Goal: Information Seeking & Learning: Learn about a topic

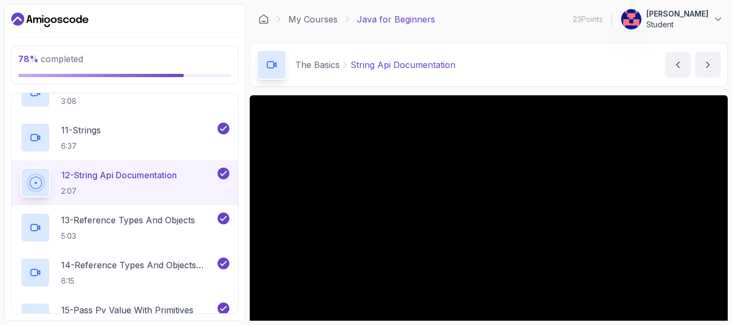
scroll to position [548, 0]
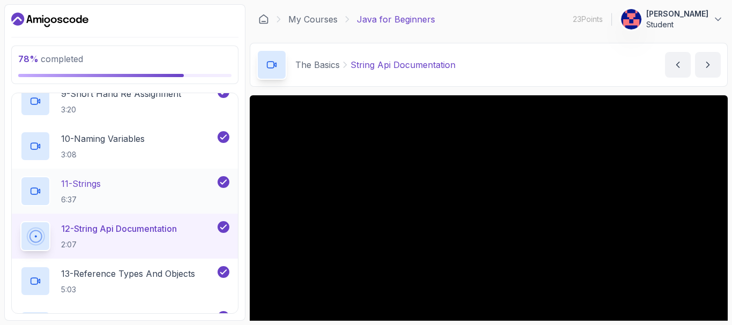
click at [97, 187] on p "11 - Strings" at bounding box center [81, 183] width 40 height 13
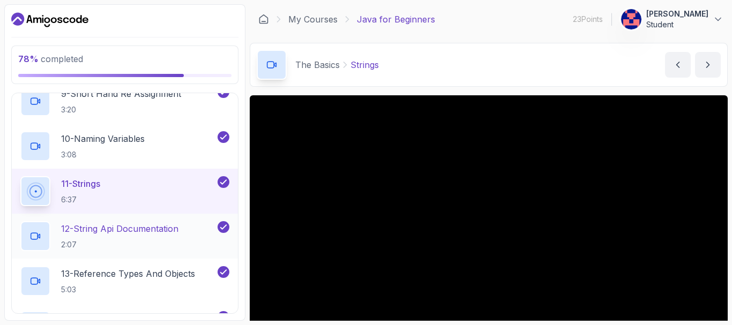
click at [131, 231] on p "12 - String Api Documentation" at bounding box center [119, 228] width 117 height 13
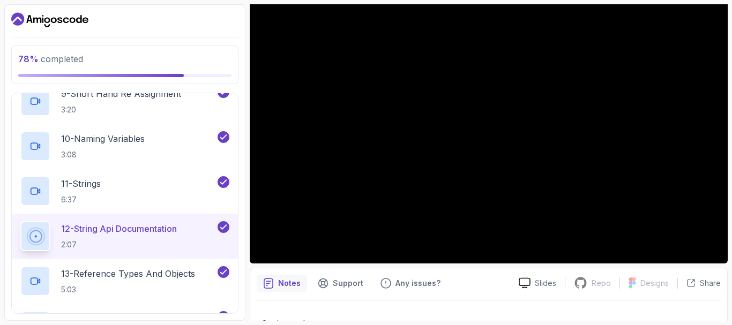
scroll to position [107, 0]
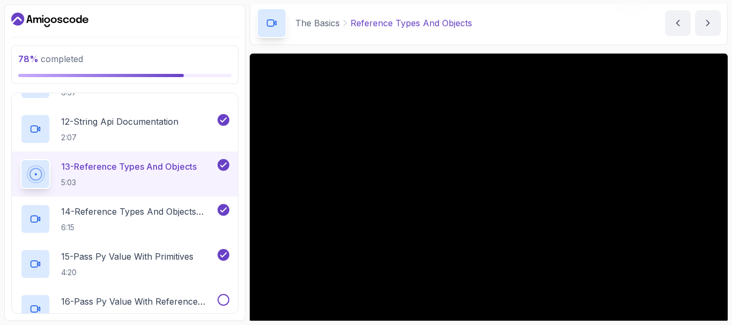
scroll to position [54, 0]
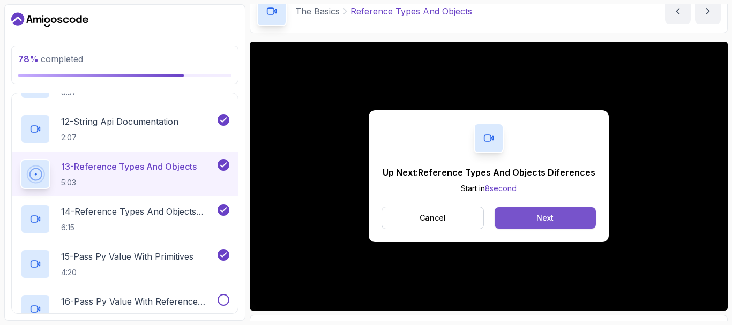
click at [542, 213] on div "Next" at bounding box center [544, 218] width 17 height 11
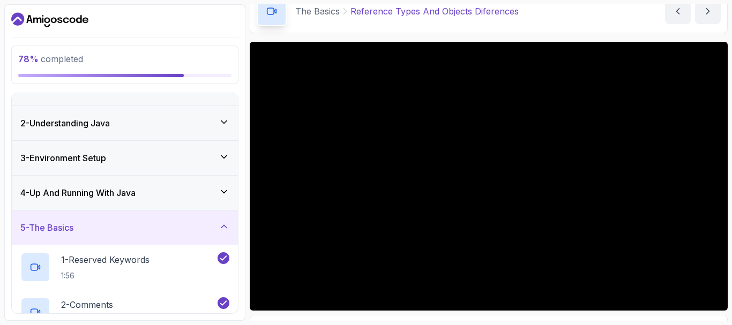
scroll to position [12, 0]
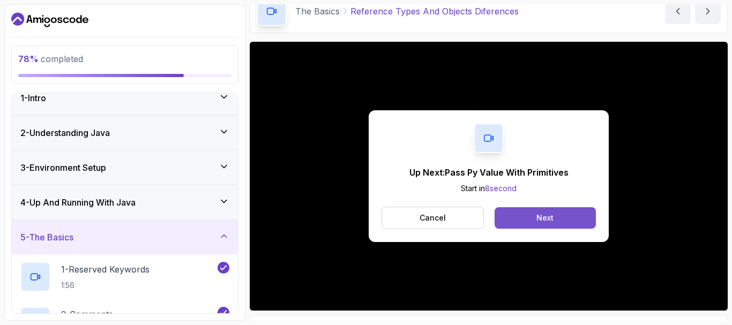
click at [558, 213] on button "Next" at bounding box center [545, 217] width 101 height 21
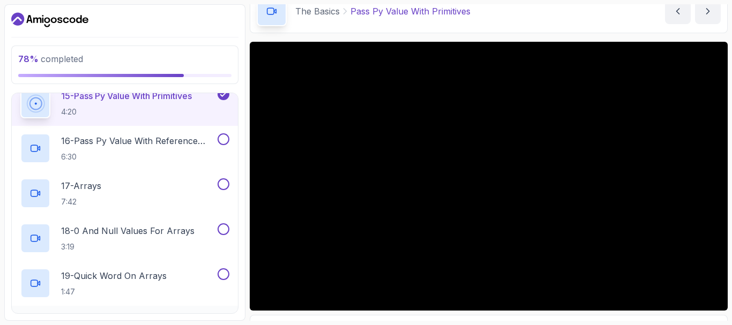
scroll to position [762, 0]
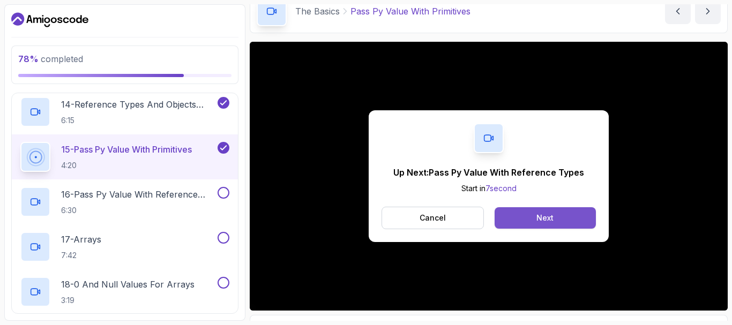
click at [529, 212] on button "Next" at bounding box center [545, 217] width 101 height 21
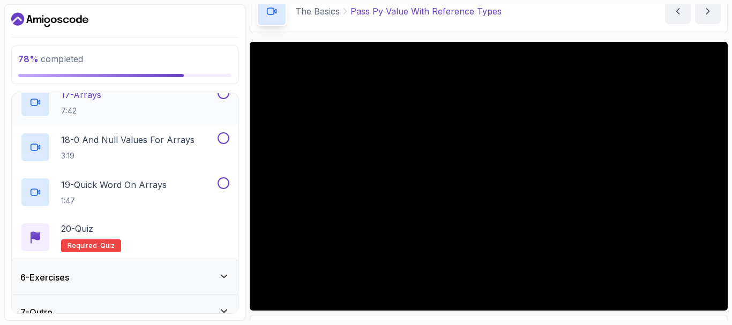
scroll to position [923, 0]
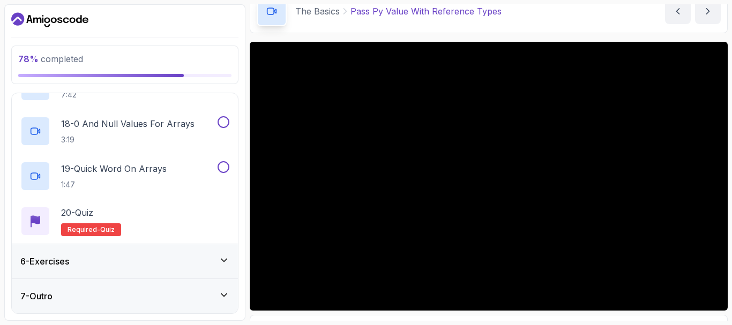
click at [228, 263] on icon at bounding box center [224, 260] width 11 height 11
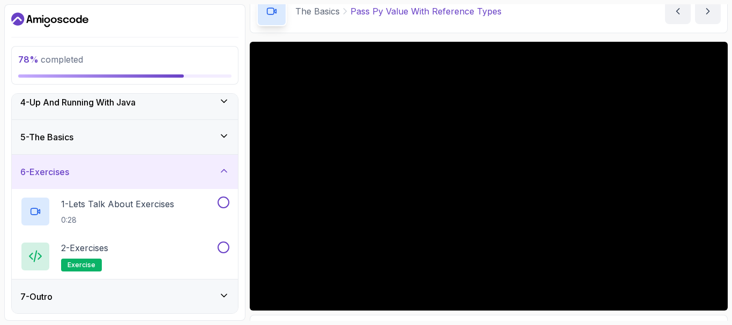
scroll to position [114, 0]
click at [219, 294] on icon at bounding box center [224, 295] width 11 height 11
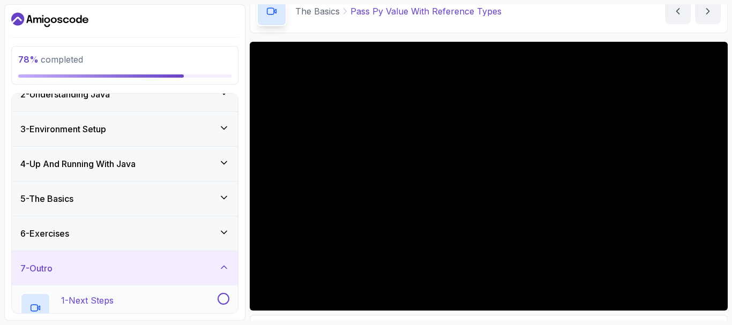
scroll to position [0, 0]
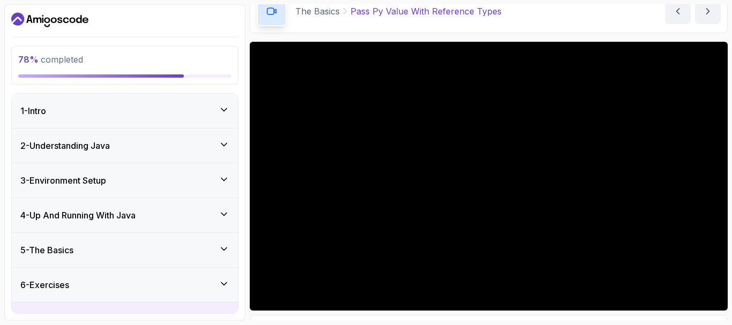
click at [226, 252] on icon at bounding box center [224, 249] width 11 height 11
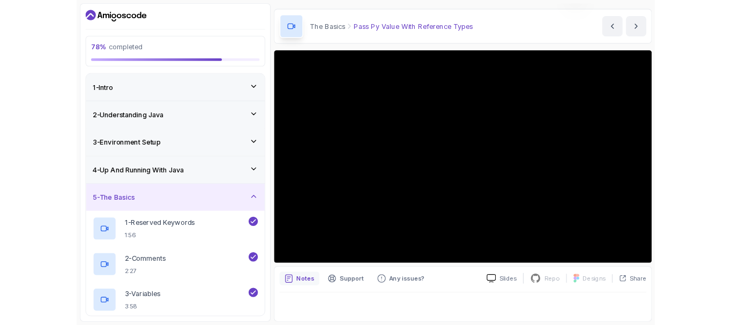
scroll to position [64, 0]
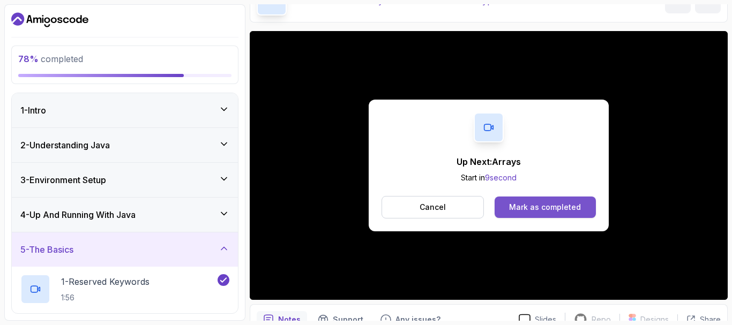
click at [534, 205] on div "Mark as completed" at bounding box center [545, 207] width 72 height 11
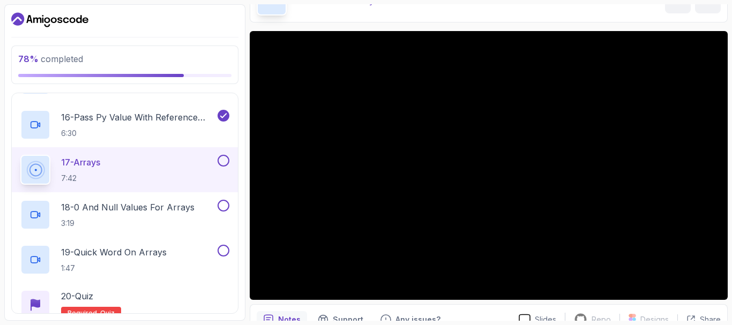
scroll to position [857, 0]
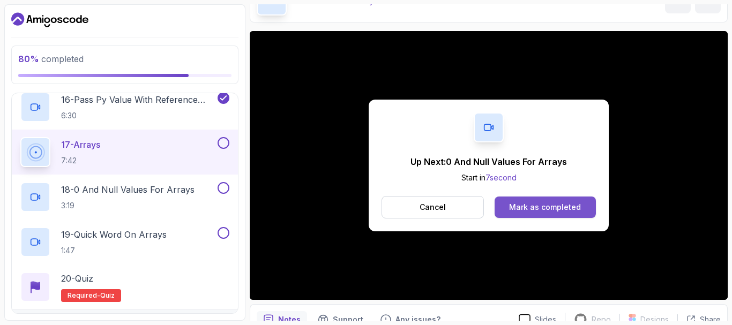
click at [544, 199] on button "Mark as completed" at bounding box center [545, 207] width 101 height 21
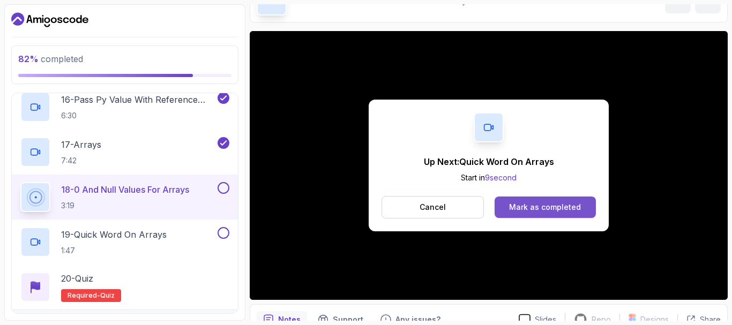
click at [555, 206] on div "Mark as completed" at bounding box center [545, 207] width 72 height 11
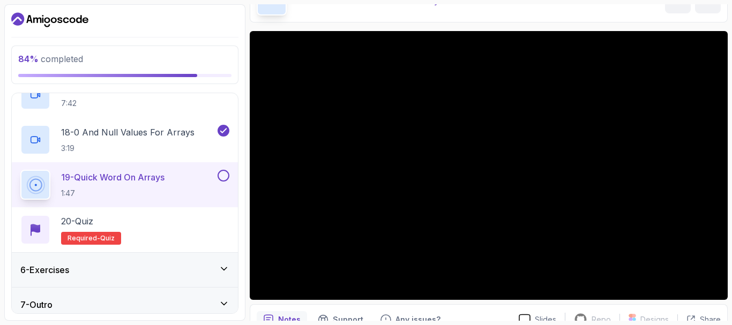
scroll to position [923, 0]
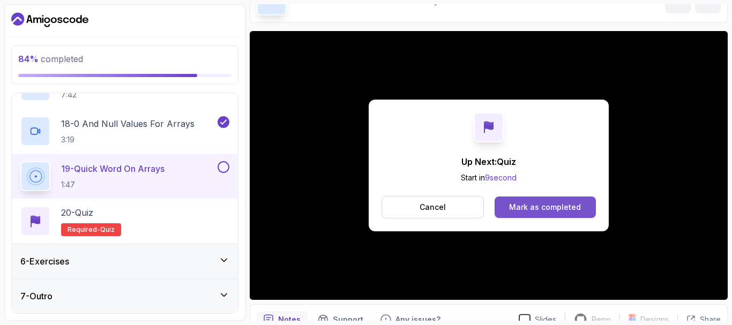
click at [525, 208] on div "Mark as completed" at bounding box center [545, 207] width 72 height 11
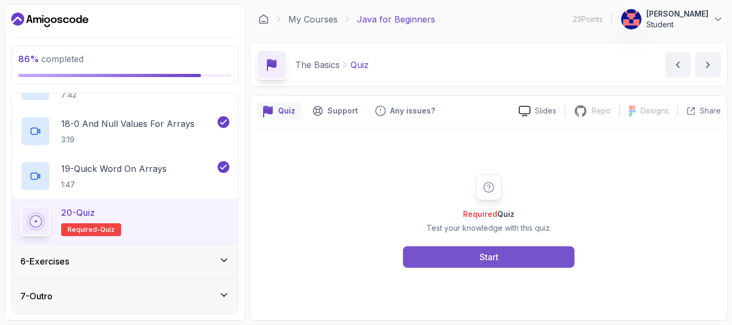
click at [455, 258] on button "Start" at bounding box center [488, 256] width 171 height 21
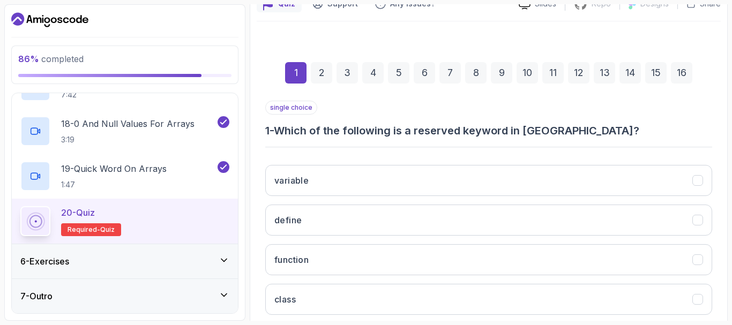
scroll to position [161, 0]
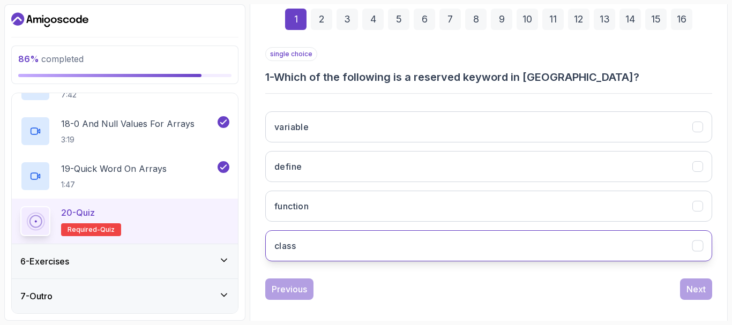
click at [327, 249] on button "class" at bounding box center [488, 245] width 447 height 31
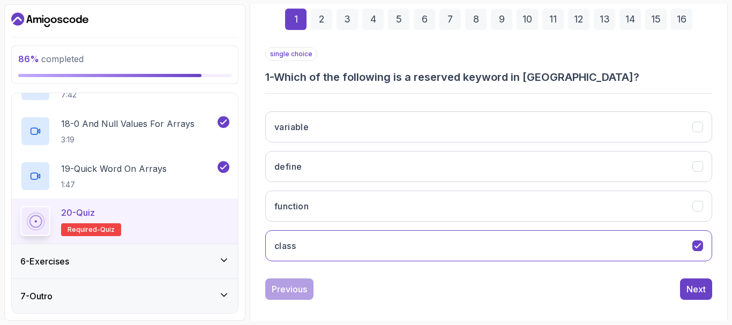
click at [325, 222] on div "variable define function class" at bounding box center [488, 186] width 447 height 167
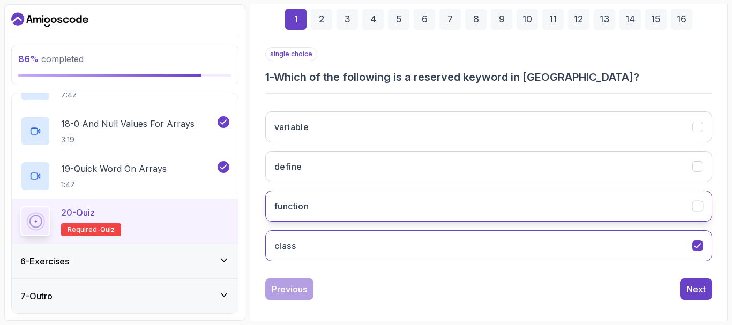
click at [324, 216] on button "function" at bounding box center [488, 206] width 447 height 31
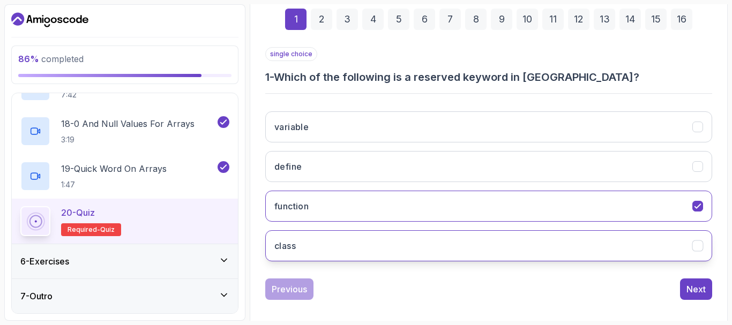
click at [326, 242] on button "class" at bounding box center [488, 245] width 447 height 31
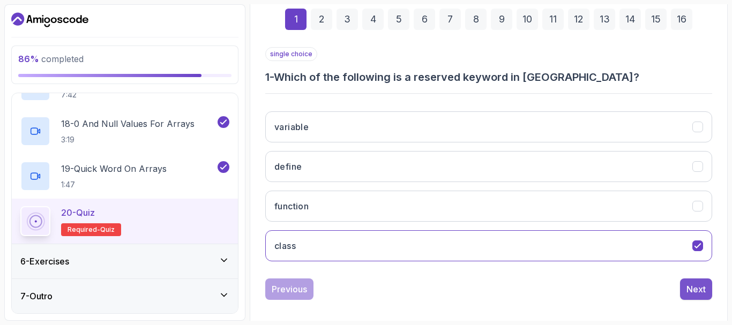
click at [693, 288] on div "Next" at bounding box center [695, 289] width 19 height 13
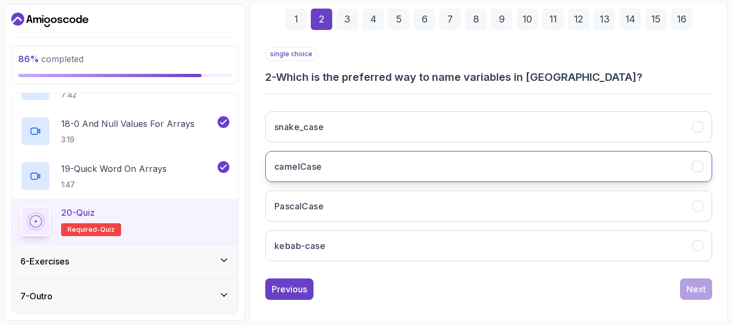
click at [366, 171] on button "camelCase" at bounding box center [488, 166] width 447 height 31
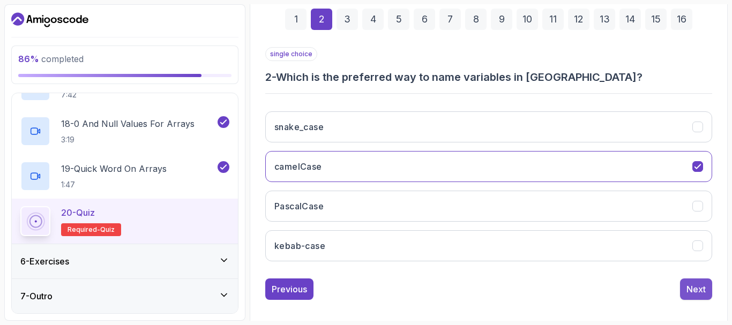
click at [695, 294] on div "Next" at bounding box center [695, 289] width 19 height 13
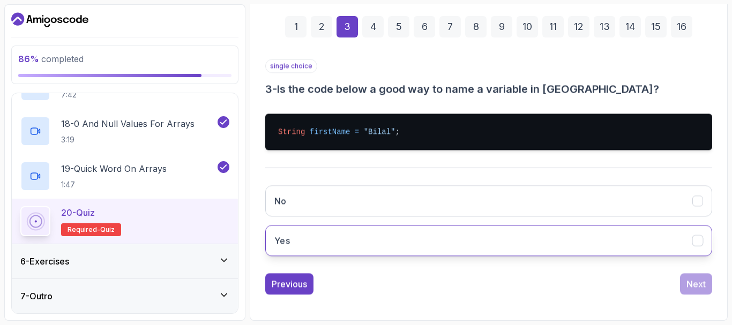
scroll to position [153, 0]
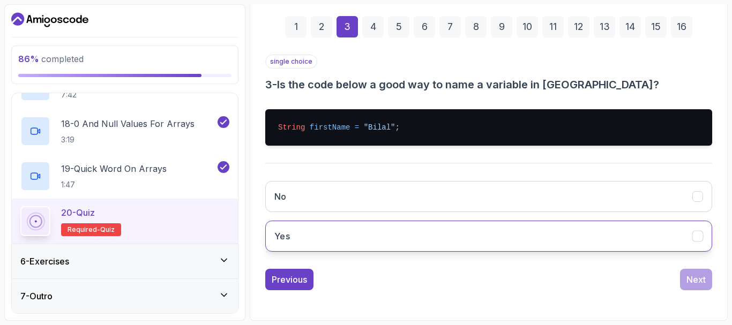
click at [435, 236] on button "Yes" at bounding box center [488, 236] width 447 height 31
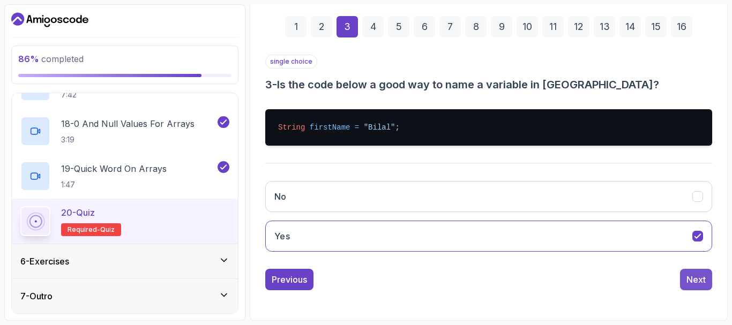
click at [693, 283] on div "Next" at bounding box center [695, 279] width 19 height 13
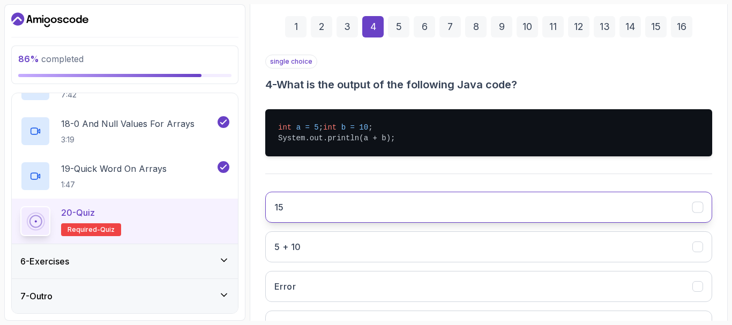
click at [332, 223] on button "15" at bounding box center [488, 207] width 447 height 31
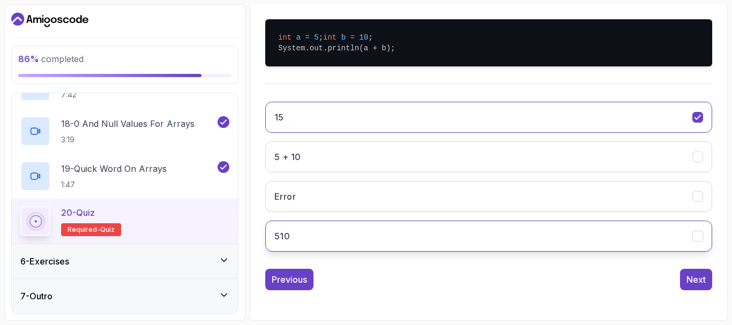
scroll to position [254, 0]
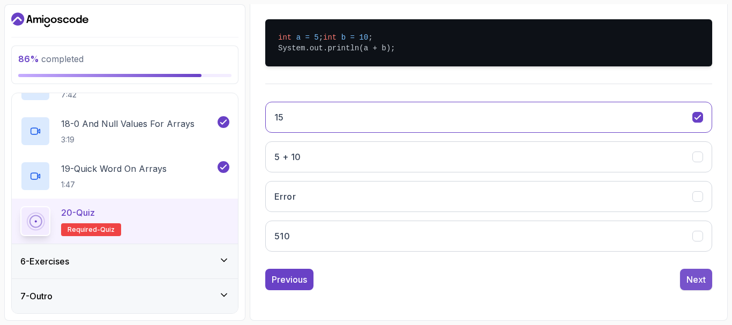
click at [692, 280] on div "Next" at bounding box center [695, 279] width 19 height 13
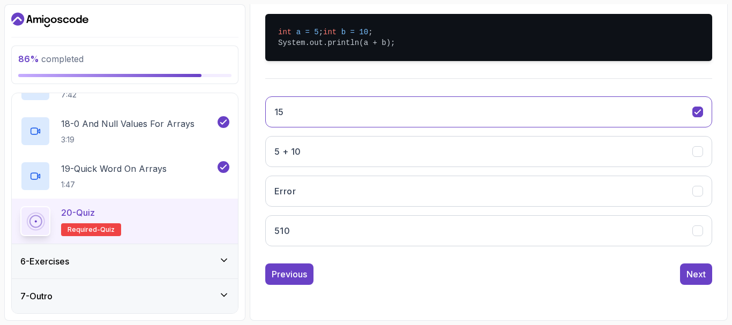
scroll to position [170, 0]
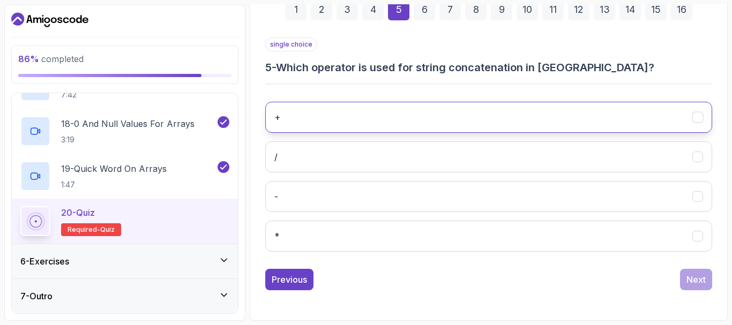
click at [338, 120] on button "+" at bounding box center [488, 117] width 447 height 31
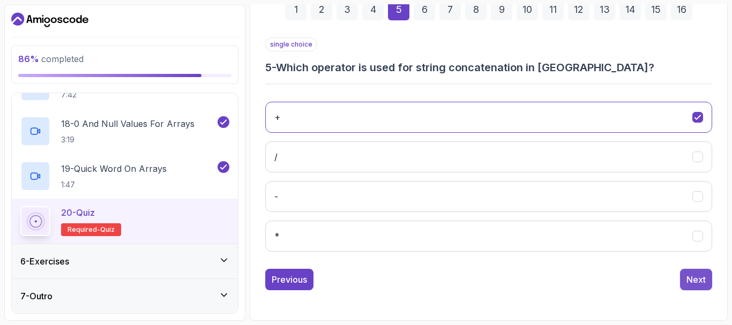
click at [695, 283] on div "Next" at bounding box center [695, 279] width 19 height 13
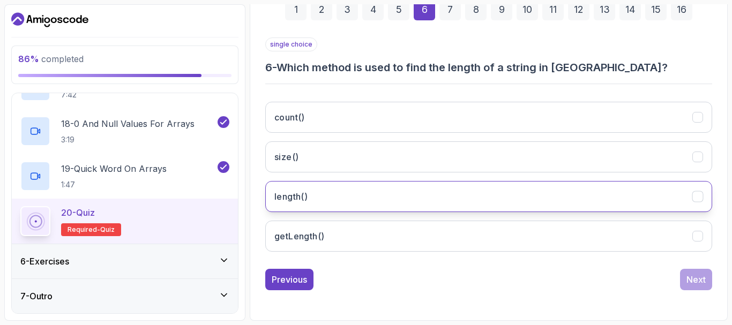
click at [310, 199] on button "length()" at bounding box center [488, 196] width 447 height 31
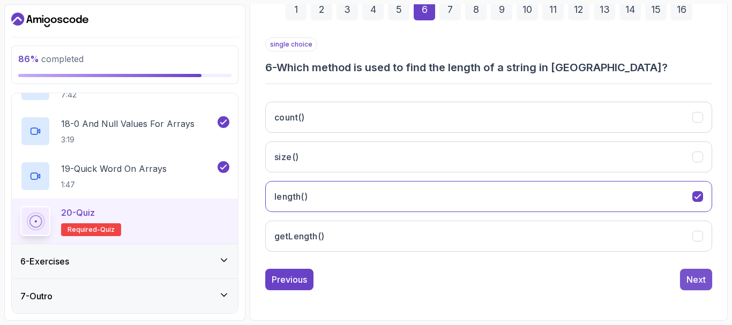
click at [703, 276] on div "Next" at bounding box center [695, 279] width 19 height 13
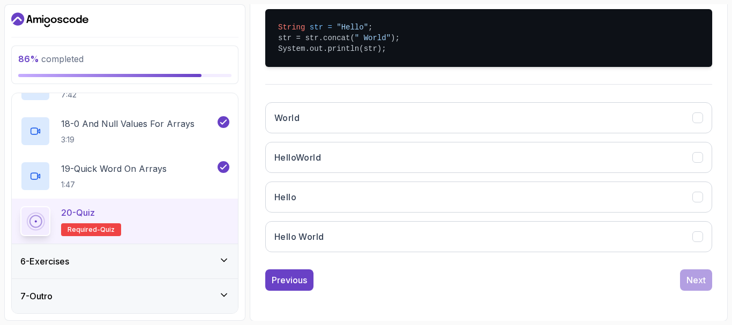
scroll to position [254, 0]
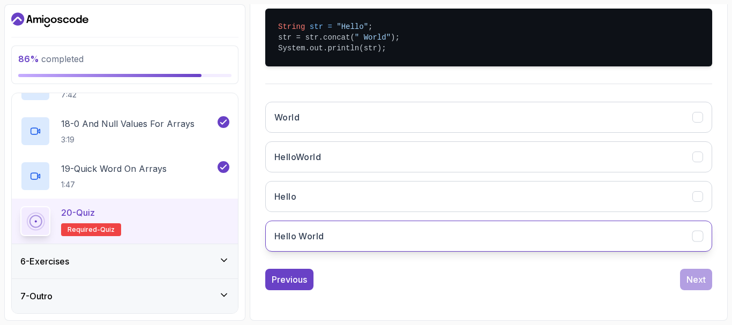
click at [386, 241] on button "Hello World" at bounding box center [488, 236] width 447 height 31
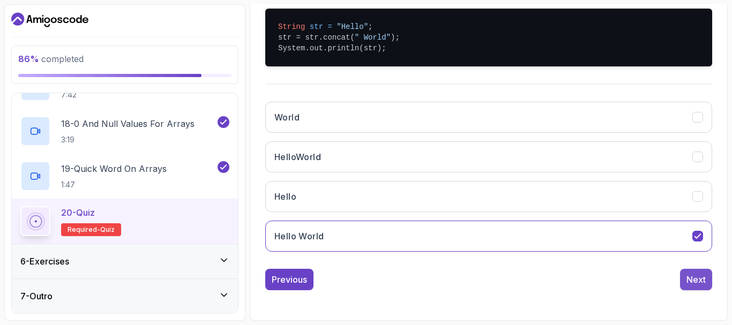
click at [694, 279] on div "Next" at bounding box center [695, 279] width 19 height 13
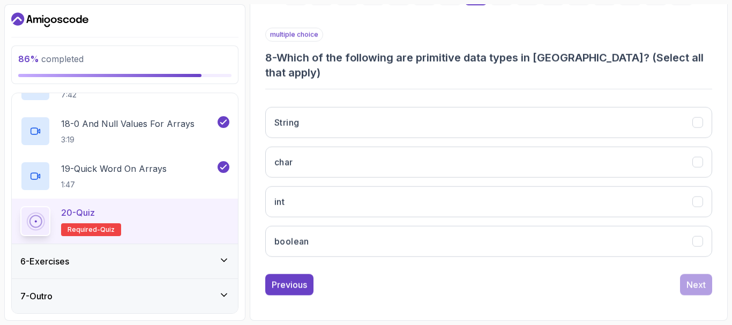
scroll to position [170, 0]
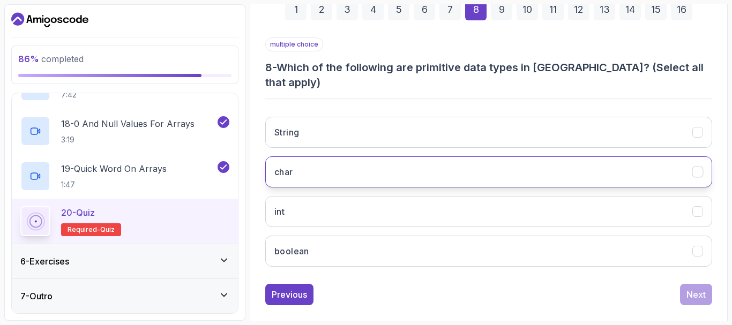
click at [311, 159] on button "char" at bounding box center [488, 171] width 447 height 31
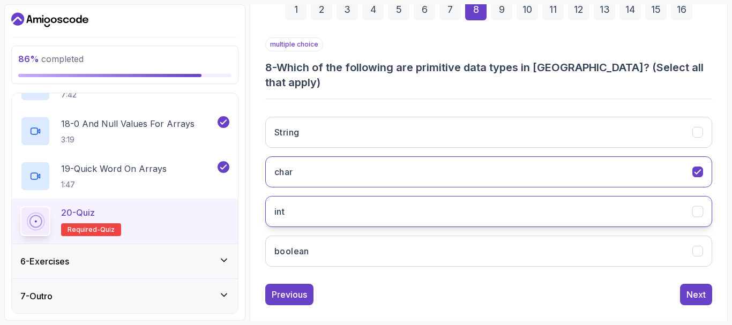
click at [304, 196] on button "int" at bounding box center [488, 211] width 447 height 31
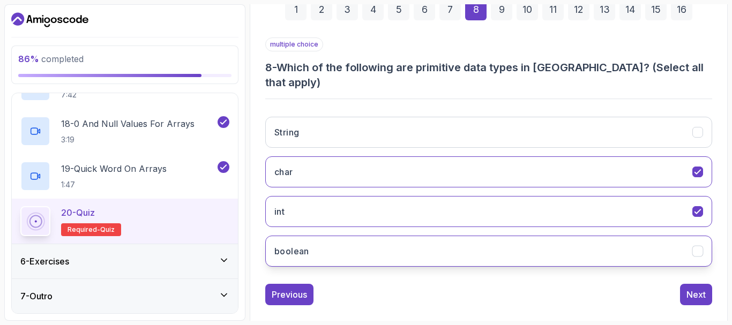
click at [316, 236] on button "boolean" at bounding box center [488, 251] width 447 height 31
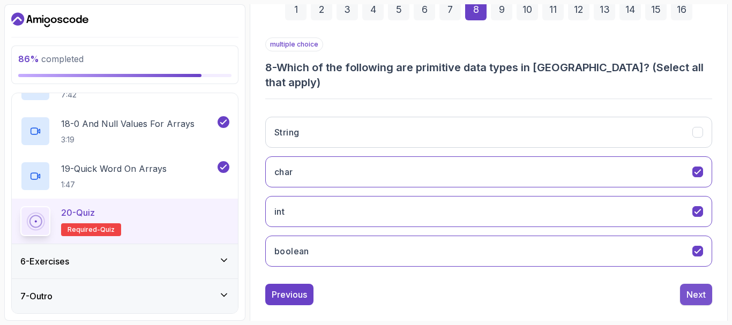
click at [695, 288] on div "Next" at bounding box center [695, 294] width 19 height 13
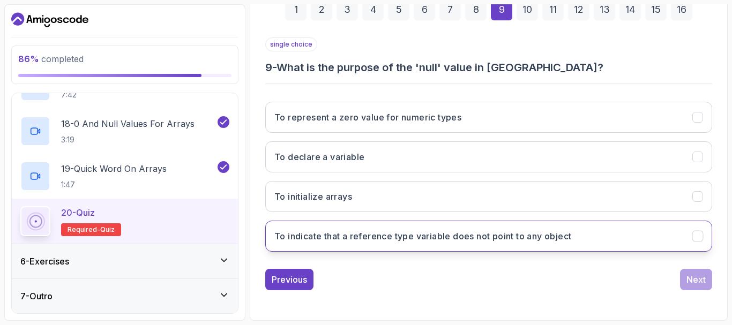
click at [304, 248] on button "To indicate that a reference type variable does not point to any object" at bounding box center [488, 236] width 447 height 31
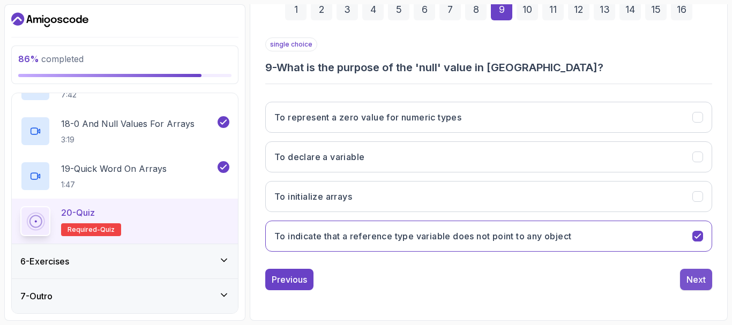
click at [689, 279] on div "Next" at bounding box center [695, 279] width 19 height 13
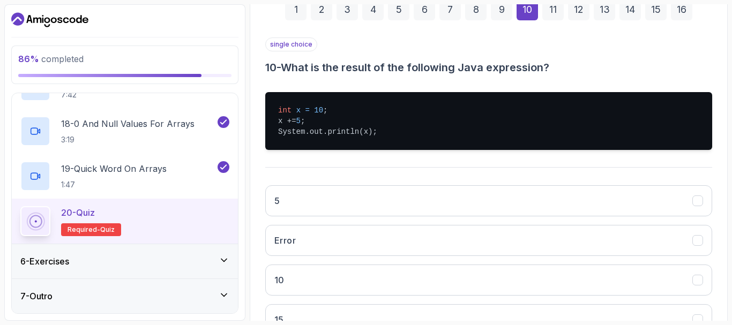
scroll to position [224, 0]
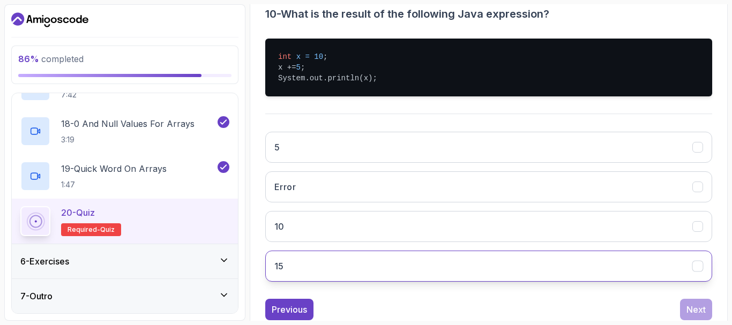
click at [363, 272] on button "15" at bounding box center [488, 266] width 447 height 31
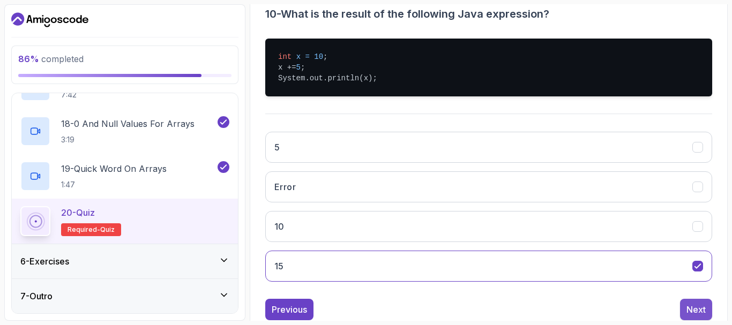
click at [697, 311] on div "Next" at bounding box center [695, 309] width 19 height 13
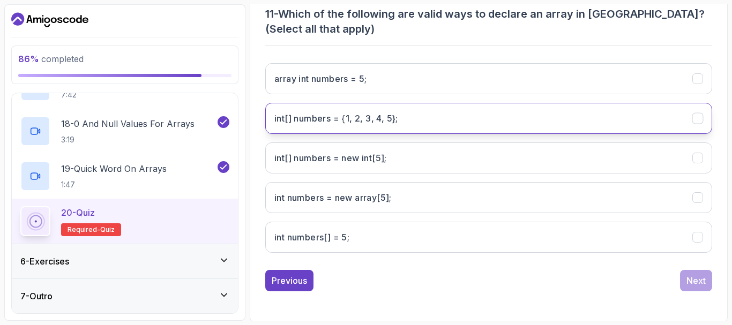
click at [362, 125] on 5};"] "int[] numbers = {1, 2, 3, 4, 5};" at bounding box center [488, 118] width 447 height 31
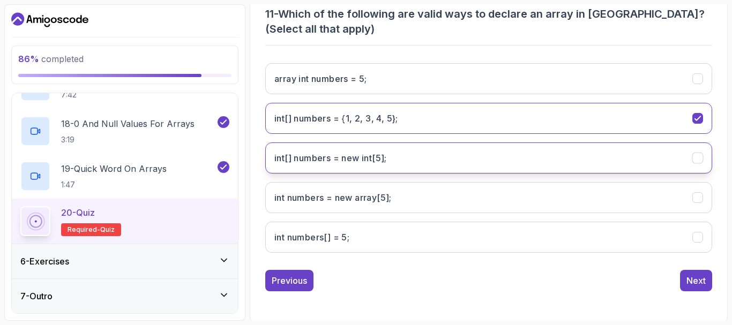
click at [364, 155] on h3 "int[] numbers = new int[5];" at bounding box center [330, 158] width 113 height 13
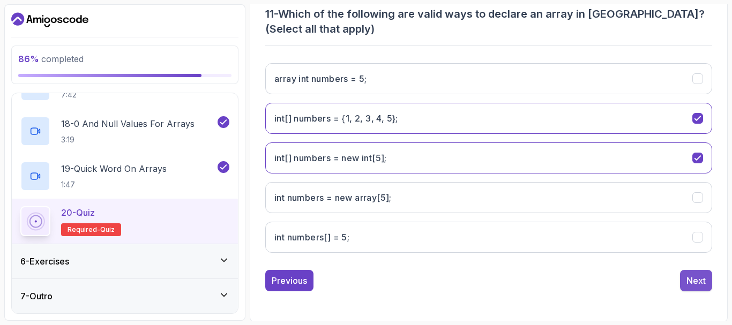
click at [694, 273] on button "Next" at bounding box center [696, 280] width 32 height 21
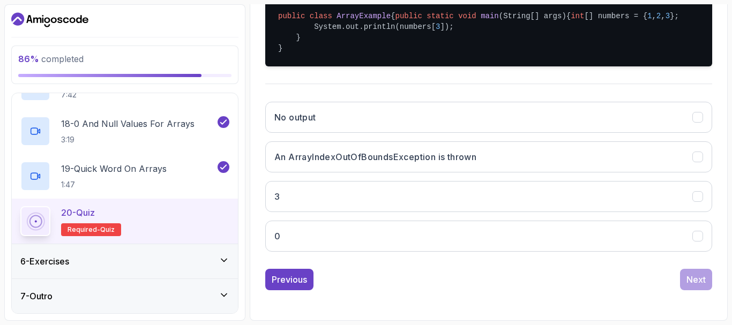
scroll to position [286, 0]
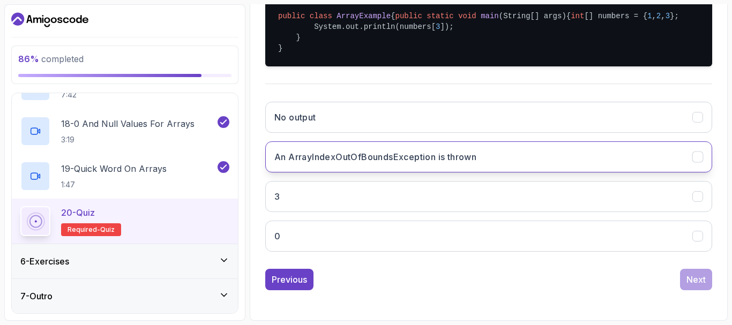
click at [390, 158] on h3 "An ArrayIndexOutOfBoundsException is thrown" at bounding box center [375, 157] width 202 height 13
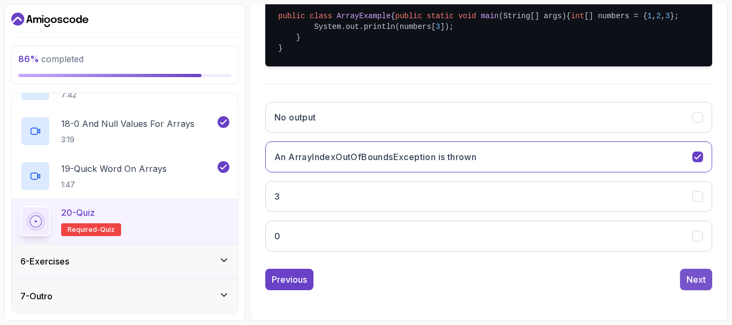
click at [694, 280] on div "Next" at bounding box center [695, 279] width 19 height 13
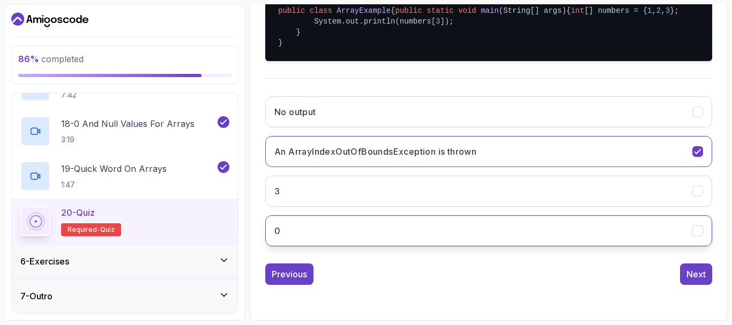
scroll to position [170, 0]
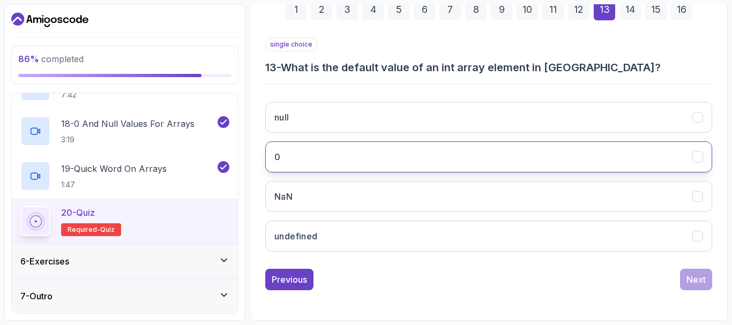
click at [355, 162] on button "0" at bounding box center [488, 156] width 447 height 31
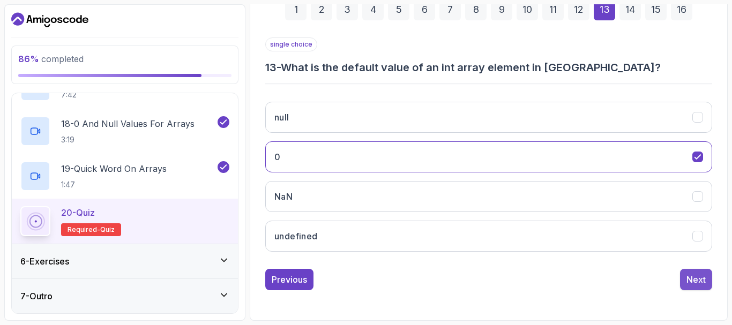
click at [700, 278] on div "Next" at bounding box center [695, 279] width 19 height 13
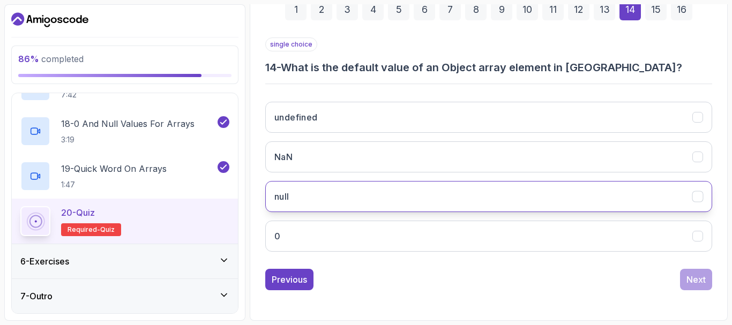
click at [325, 198] on button "null" at bounding box center [488, 196] width 447 height 31
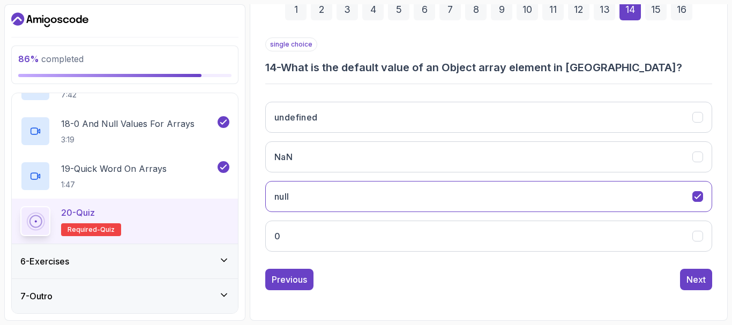
drag, startPoint x: 686, startPoint y: 276, endPoint x: 677, endPoint y: 275, distance: 9.2
click at [686, 276] on button "Next" at bounding box center [696, 279] width 32 height 21
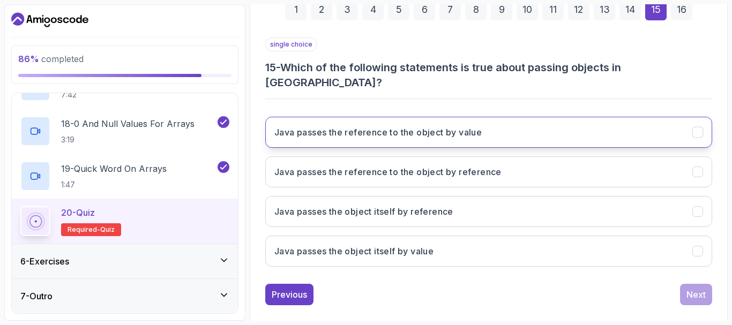
click at [540, 119] on button "Java passes the reference to the object by value" at bounding box center [488, 132] width 447 height 31
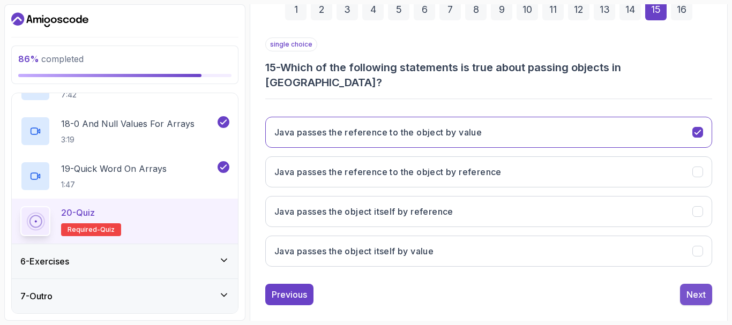
click at [699, 288] on div "Next" at bounding box center [695, 294] width 19 height 13
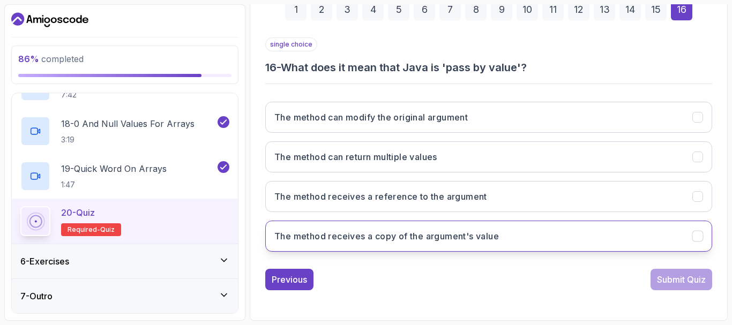
click at [456, 243] on button "The method receives a copy of the argument's value" at bounding box center [488, 236] width 447 height 31
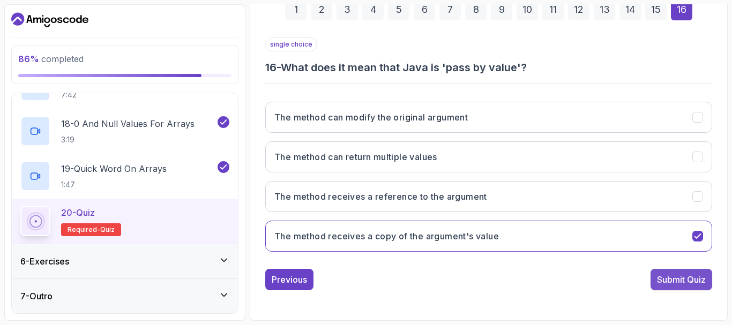
click at [692, 280] on div "Submit Quiz" at bounding box center [681, 279] width 49 height 13
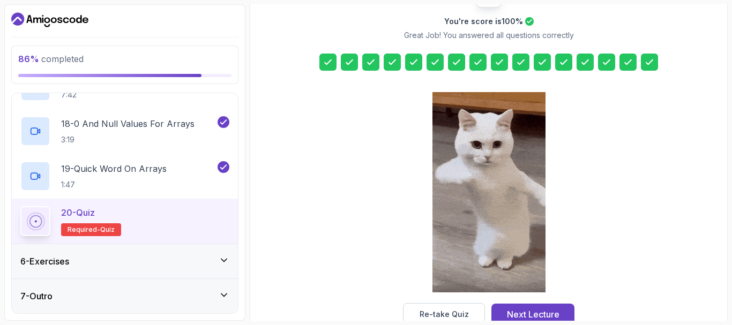
scroll to position [189, 0]
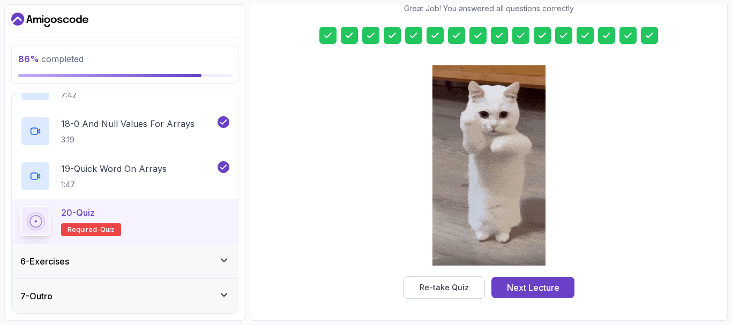
drag, startPoint x: 484, startPoint y: 168, endPoint x: 593, endPoint y: 128, distance: 116.3
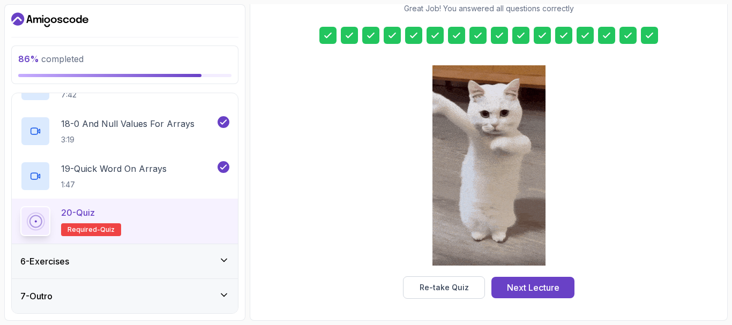
click at [593, 128] on div "You're score is 100 % Great Job! You answered all questions correctly Re-take Q…" at bounding box center [489, 127] width 464 height 344
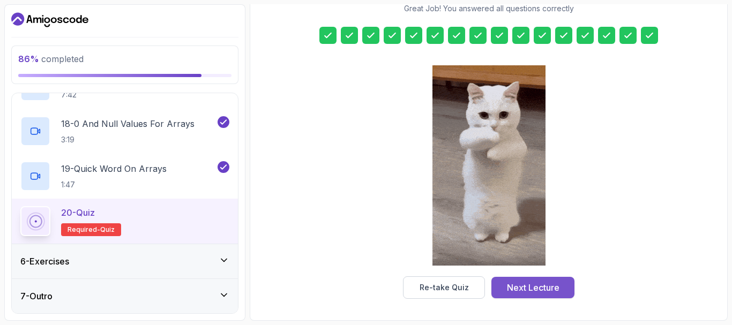
click at [529, 291] on div "Next Lecture" at bounding box center [533, 287] width 53 height 13
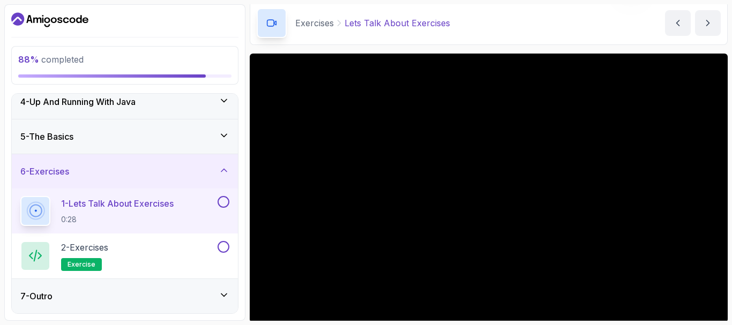
scroll to position [54, 0]
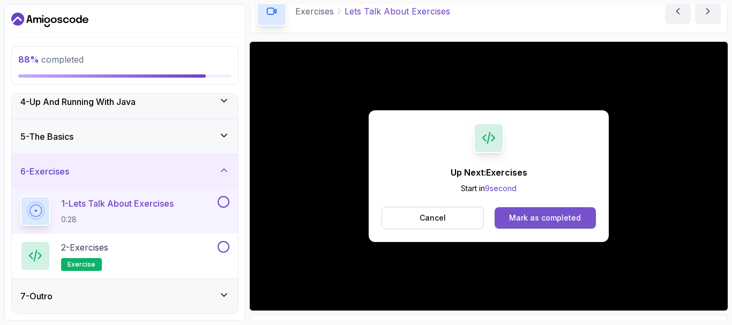
click at [548, 215] on div "Mark as completed" at bounding box center [545, 218] width 72 height 11
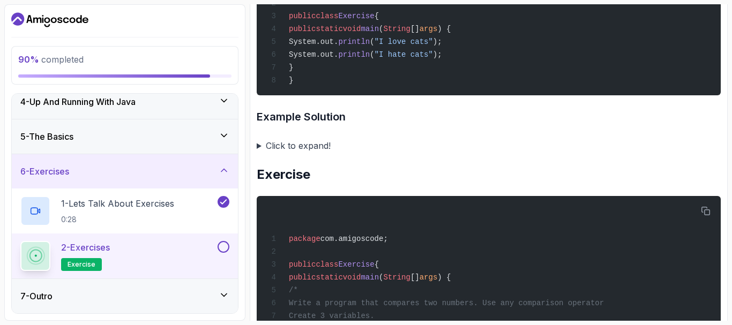
scroll to position [642, 0]
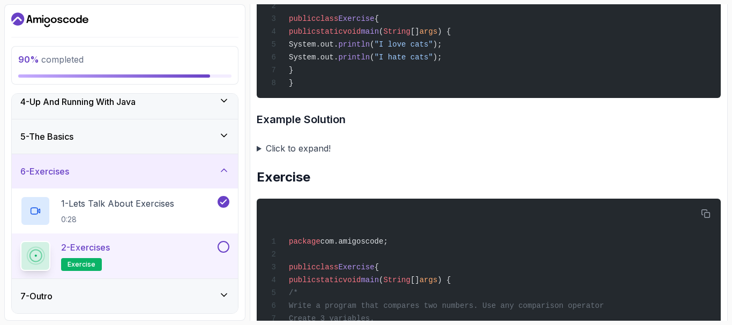
click at [259, 156] on summary "Click to expand!" at bounding box center [489, 148] width 464 height 15
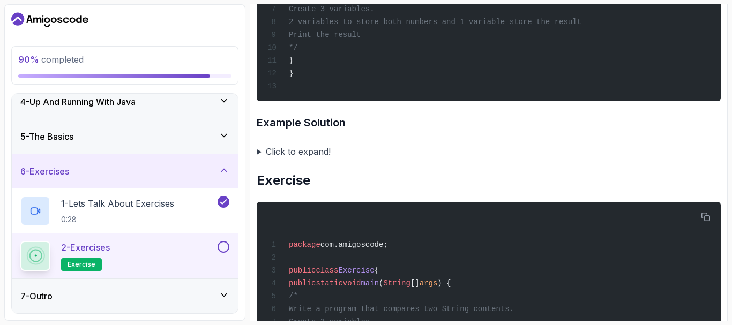
scroll to position [1125, 0]
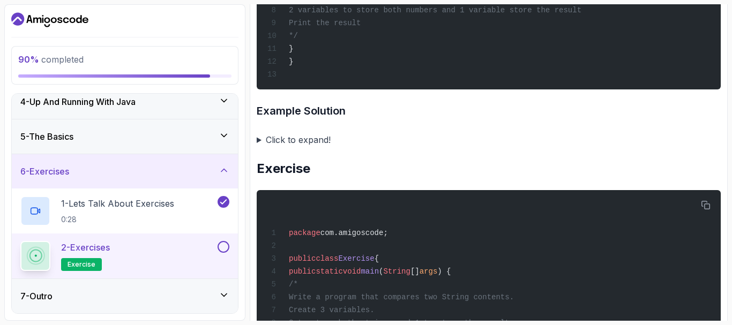
click at [259, 147] on summary "Click to expand!" at bounding box center [489, 139] width 464 height 15
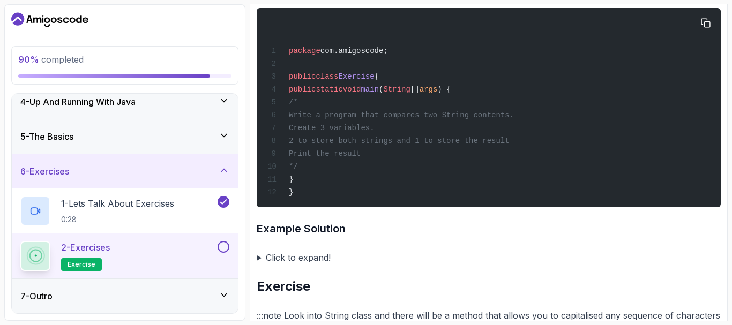
scroll to position [1714, 0]
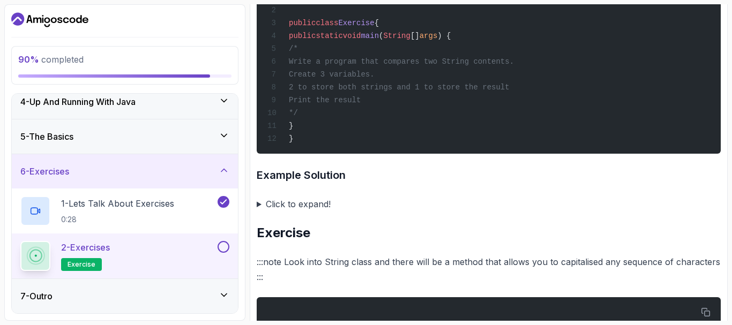
click at [257, 212] on summary "Click to expand!" at bounding box center [489, 204] width 464 height 15
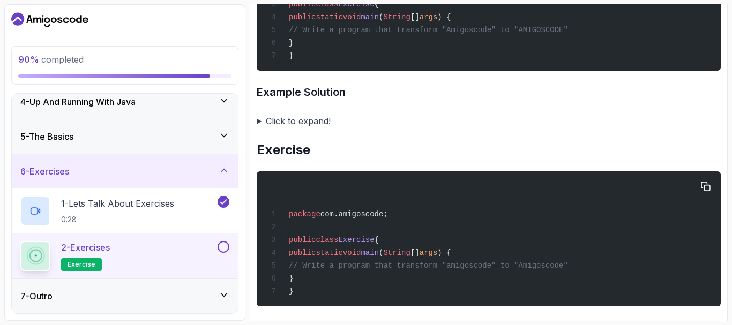
scroll to position [2410, 0]
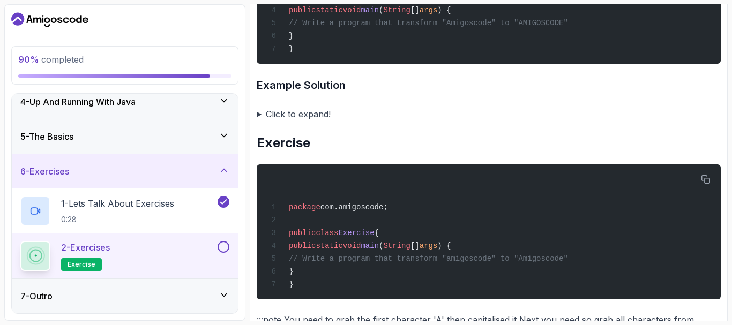
click at [259, 122] on summary "Click to expand!" at bounding box center [489, 114] width 464 height 15
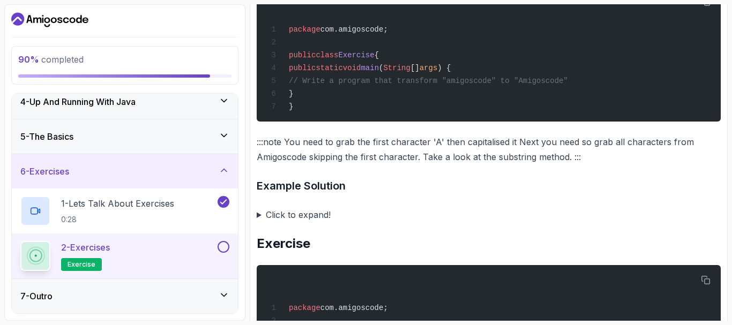
scroll to position [2893, 0]
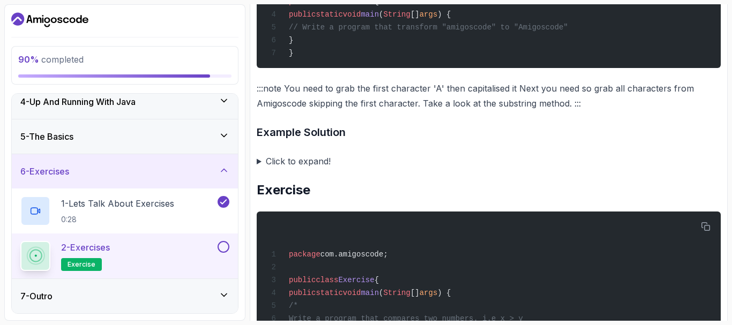
click at [259, 169] on summary "Click to expand!" at bounding box center [489, 161] width 464 height 15
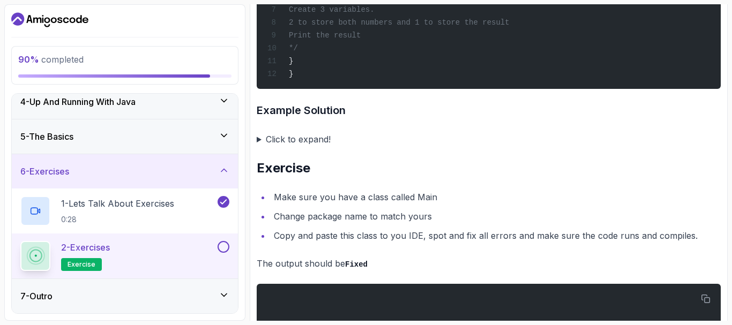
scroll to position [3466, 0]
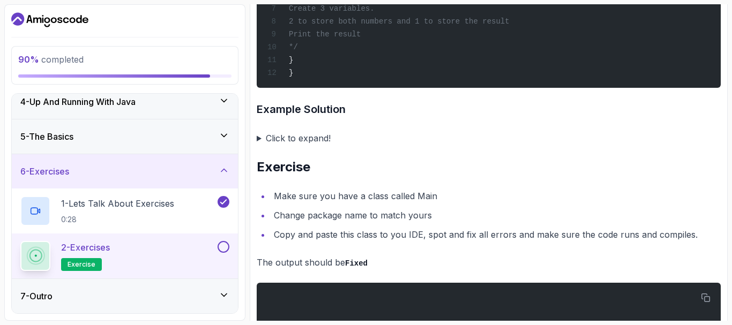
click at [258, 146] on summary "Click to expand!" at bounding box center [489, 138] width 464 height 15
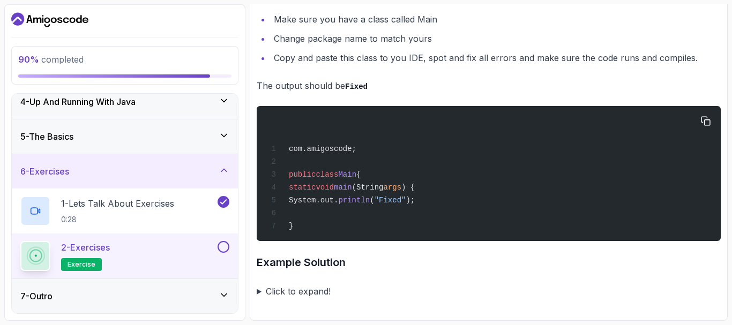
scroll to position [4100, 0]
click at [259, 291] on summary "Click to expand!" at bounding box center [489, 291] width 464 height 15
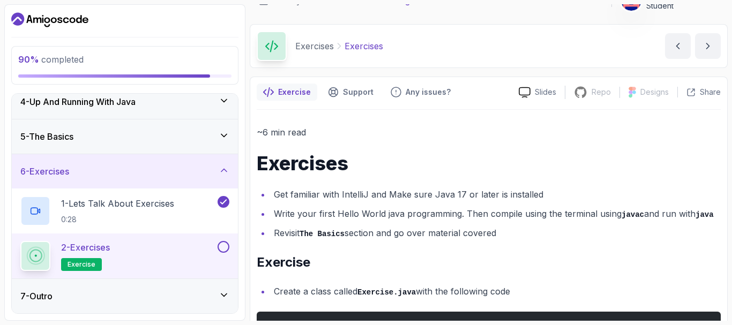
scroll to position [0, 0]
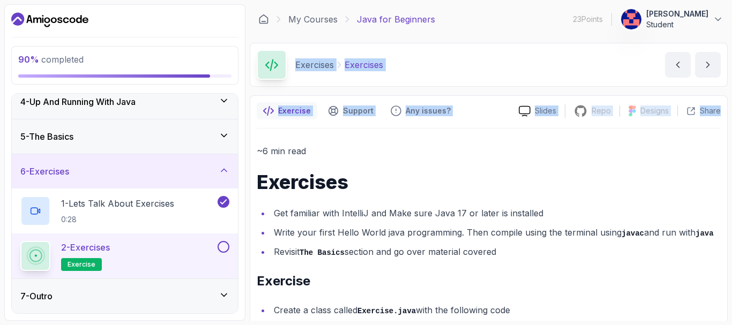
drag, startPoint x: 731, startPoint y: 23, endPoint x: 731, endPoint y: 108, distance: 85.2
click at [731, 108] on section "90 % completed 1 - Intro 2 - Understanding Java 3 - Environment Setup 4 - Up An…" at bounding box center [366, 162] width 732 height 325
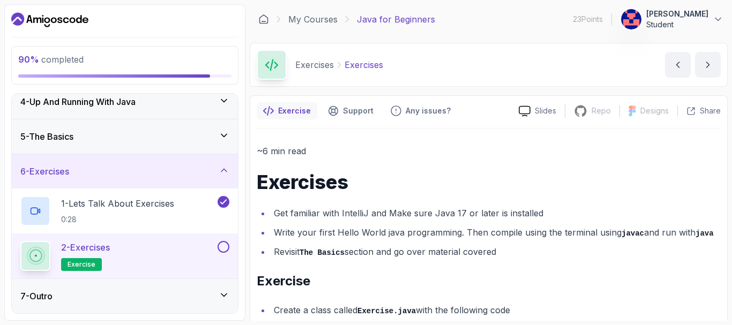
click at [518, 183] on h1 "Exercises" at bounding box center [489, 181] width 464 height 21
click at [226, 250] on button at bounding box center [224, 247] width 12 height 12
click at [223, 249] on button at bounding box center [224, 247] width 12 height 12
click at [706, 66] on icon "next content" at bounding box center [707, 64] width 11 height 11
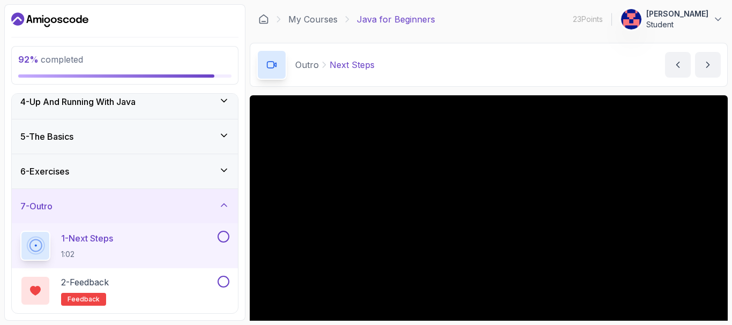
click at [537, 76] on div "Outro Next Steps Next Steps by nelson" at bounding box center [489, 65] width 478 height 44
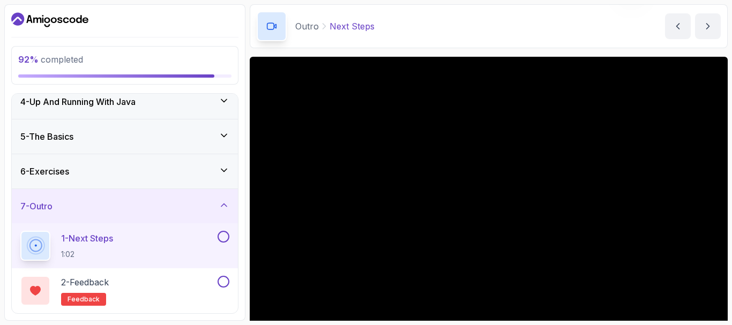
scroll to position [54, 0]
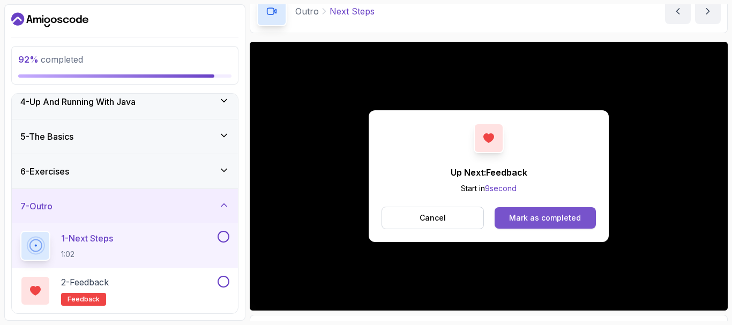
click at [543, 214] on div "Mark as completed" at bounding box center [545, 218] width 72 height 11
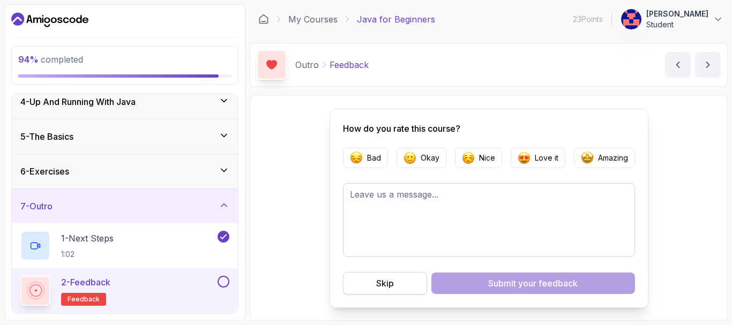
click at [388, 286] on div "Skip" at bounding box center [385, 283] width 18 height 13
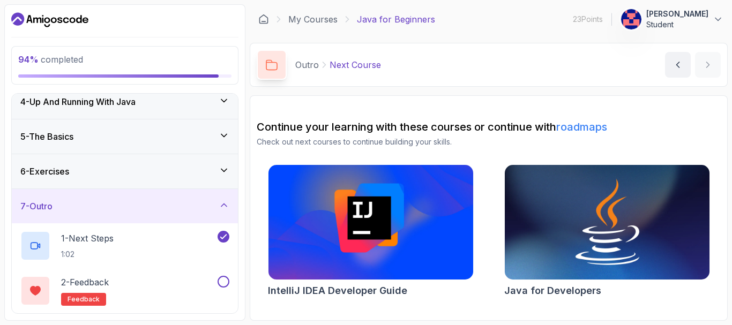
click at [572, 237] on img at bounding box center [606, 222] width 215 height 121
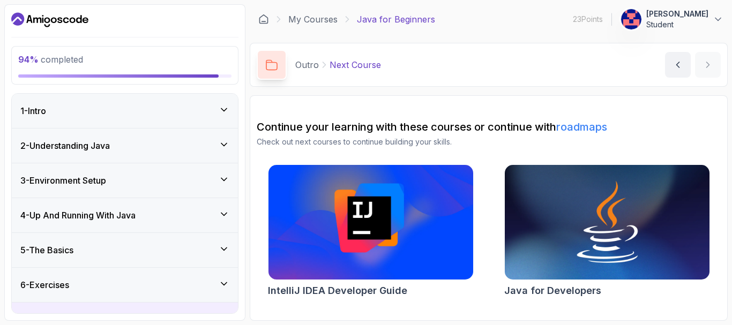
scroll to position [159, 0]
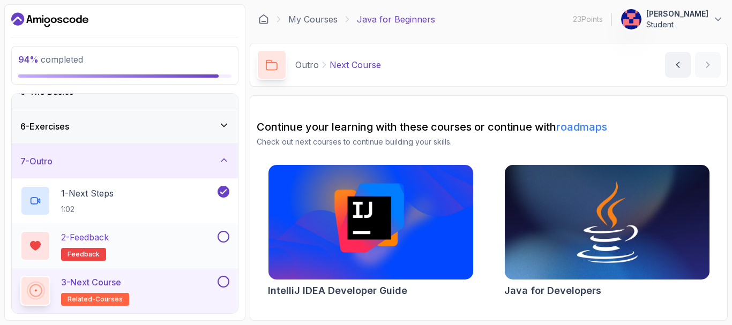
click at [222, 238] on button at bounding box center [224, 237] width 12 height 12
click at [227, 283] on button at bounding box center [224, 282] width 12 height 12
click at [223, 161] on icon at bounding box center [224, 160] width 11 height 11
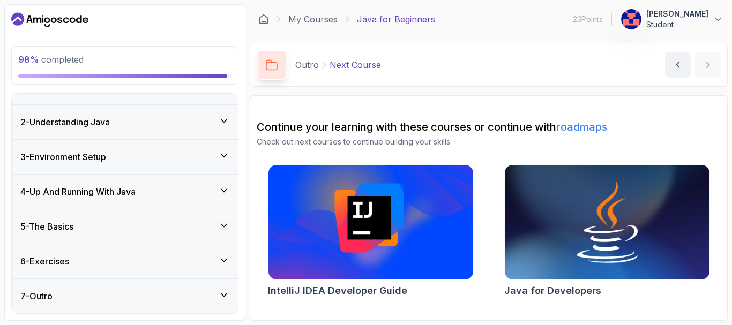
scroll to position [0, 0]
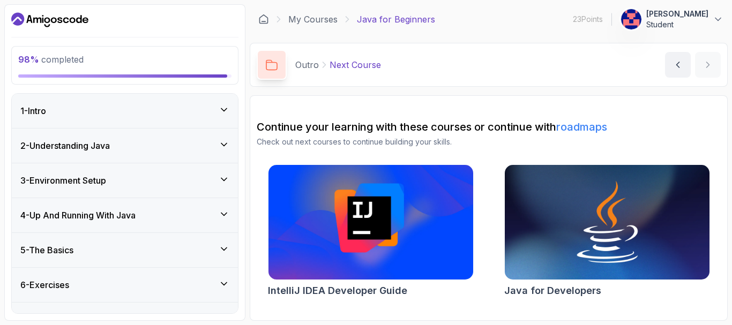
click at [222, 111] on icon at bounding box center [224, 109] width 11 height 11
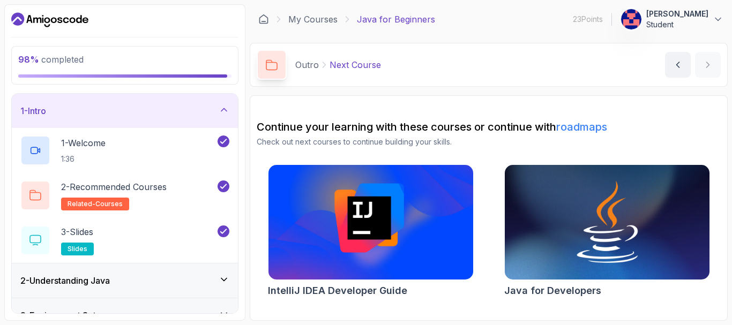
scroll to position [159, 0]
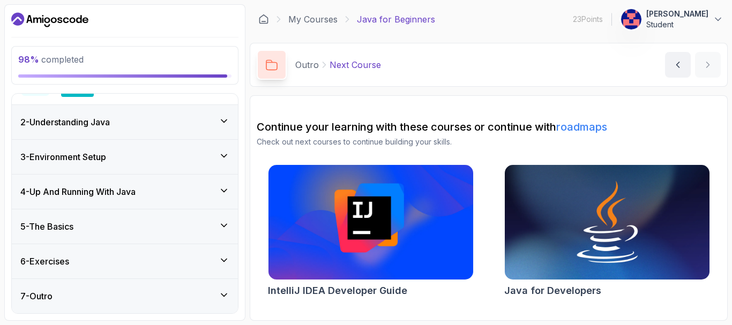
click at [221, 123] on icon at bounding box center [224, 121] width 11 height 11
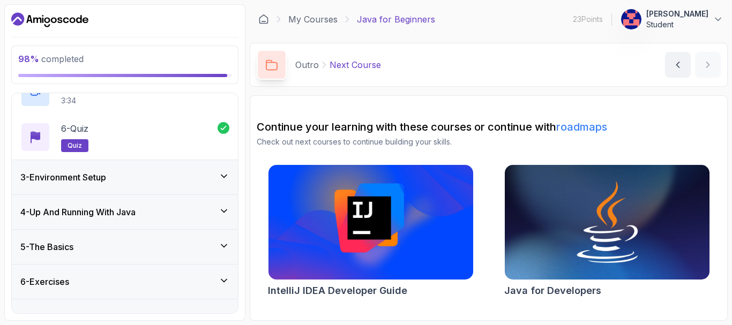
scroll to position [291, 0]
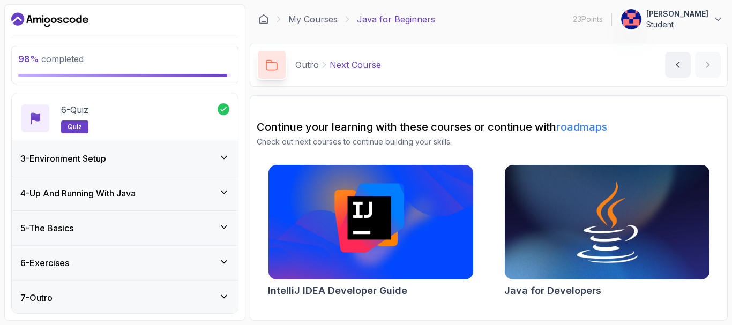
click at [221, 161] on icon at bounding box center [224, 157] width 11 height 11
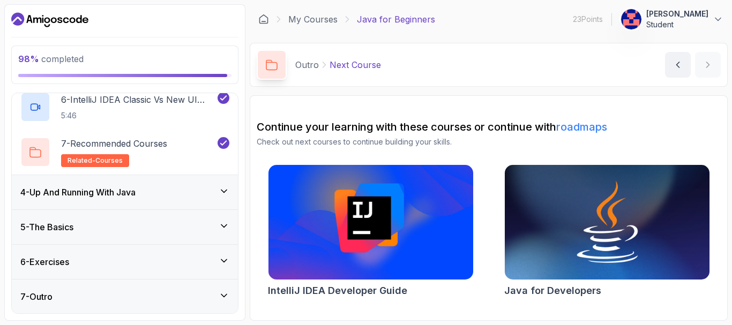
scroll to position [338, 0]
click at [223, 191] on icon at bounding box center [224, 190] width 11 height 11
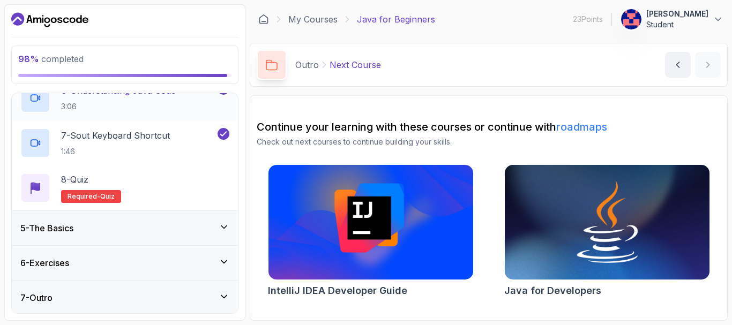
scroll to position [383, 0]
click at [221, 225] on icon at bounding box center [224, 225] width 11 height 11
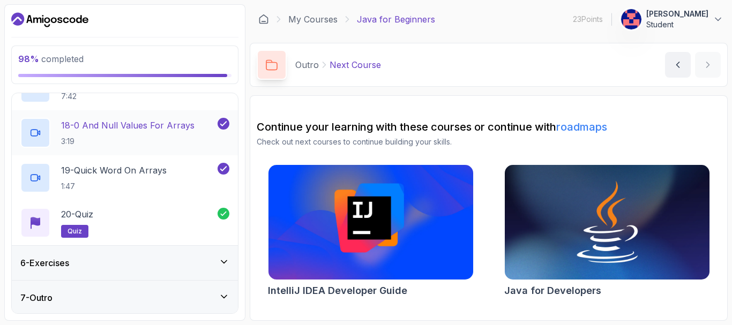
scroll to position [923, 0]
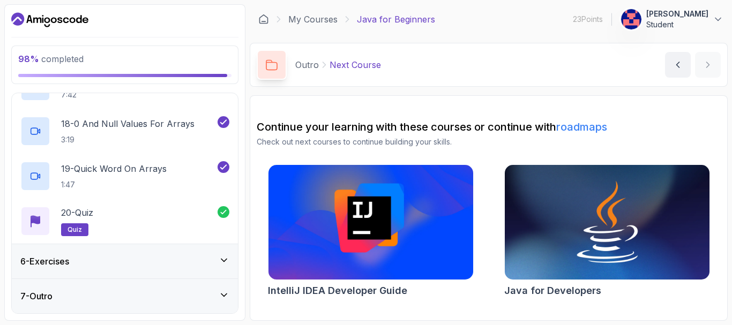
click at [221, 259] on icon at bounding box center [224, 260] width 11 height 11
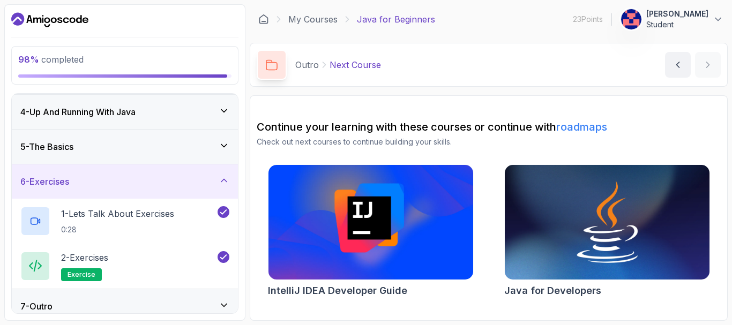
scroll to position [114, 0]
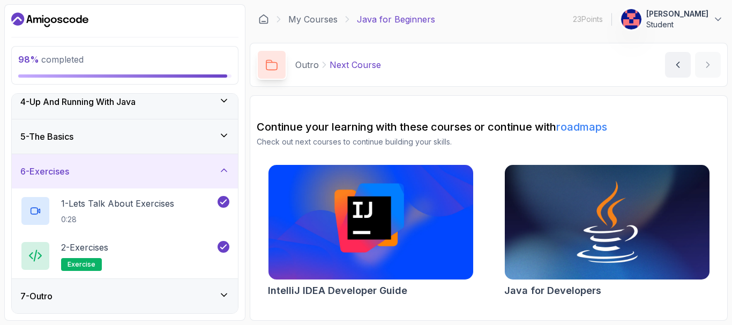
click at [226, 294] on icon at bounding box center [223, 295] width 5 height 3
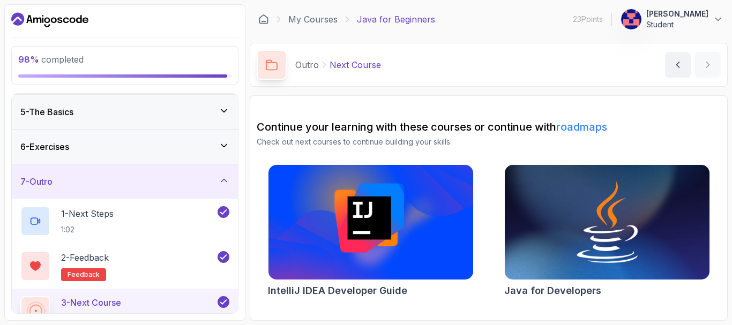
scroll to position [159, 0]
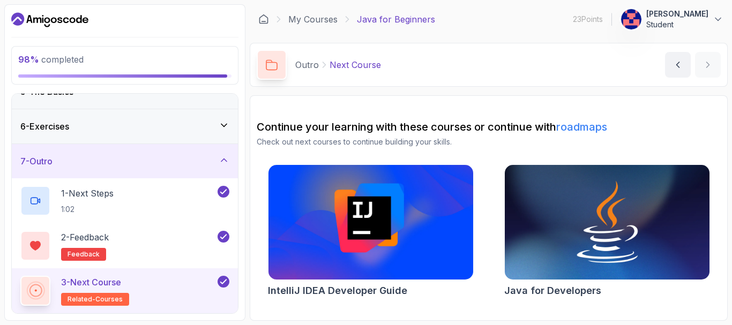
click at [99, 301] on span "related-courses" at bounding box center [95, 299] width 55 height 9
click at [46, 19] on icon "Dashboard" at bounding box center [47, 20] width 6 height 6
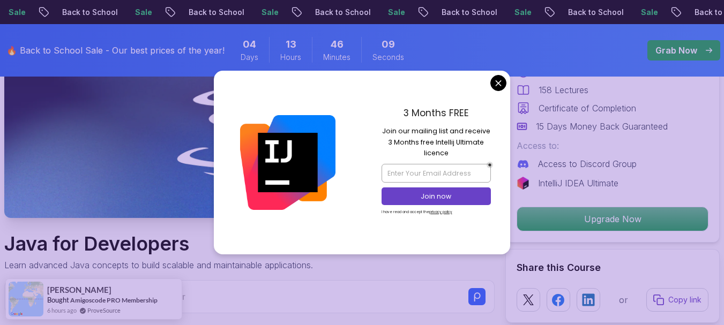
scroll to position [214, 0]
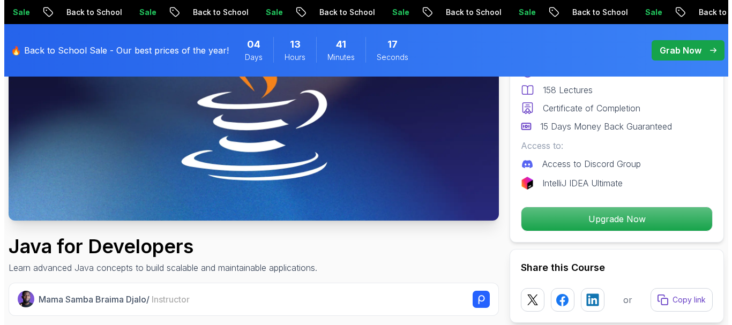
scroll to position [0, 0]
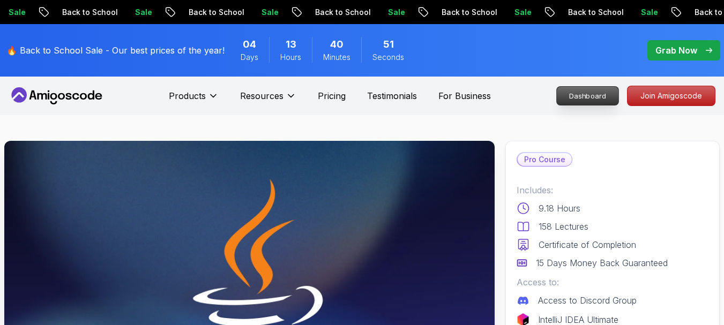
click at [583, 93] on p "Dashboard" at bounding box center [588, 96] width 62 height 18
